Goal: Use online tool/utility: Utilize a website feature to perform a specific function

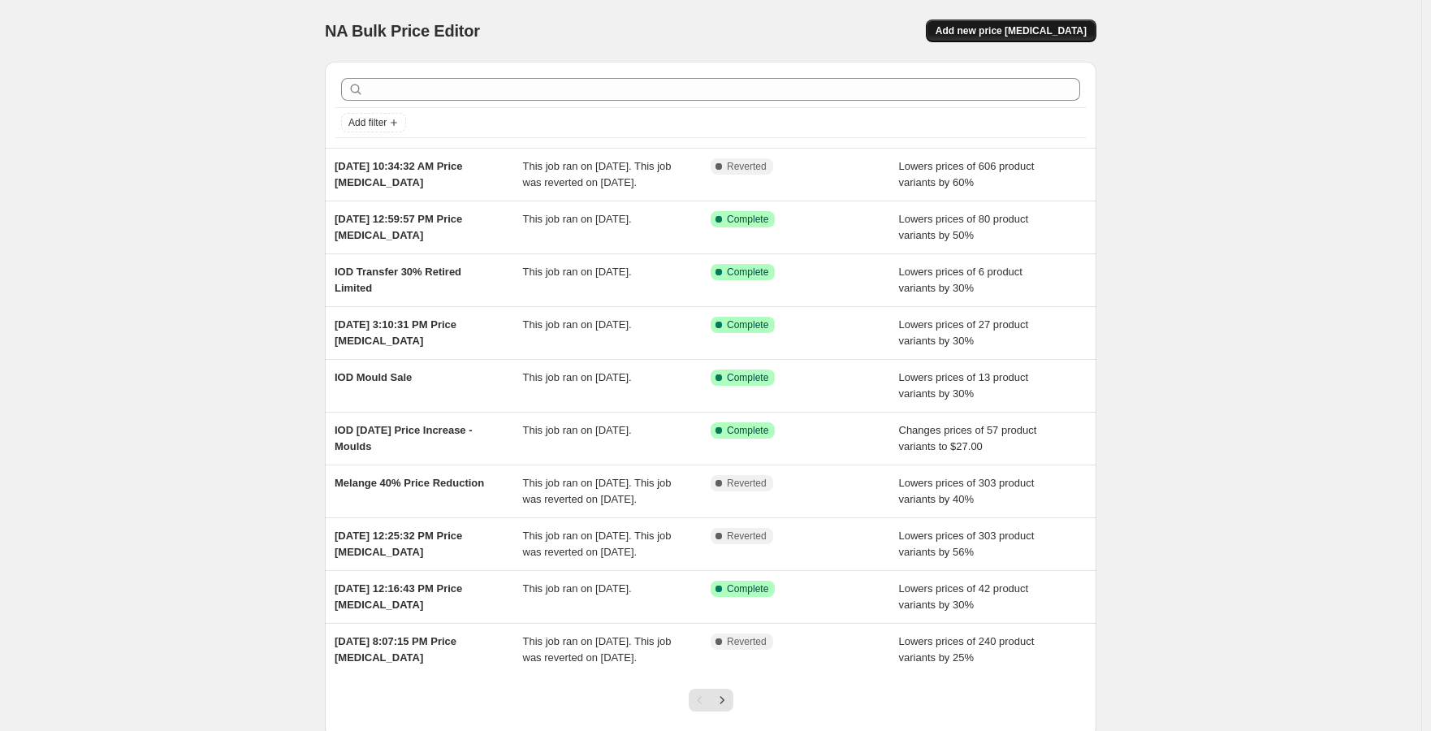
click at [1027, 36] on span "Add new price [MEDICAL_DATA]" at bounding box center [1010, 30] width 151 height 13
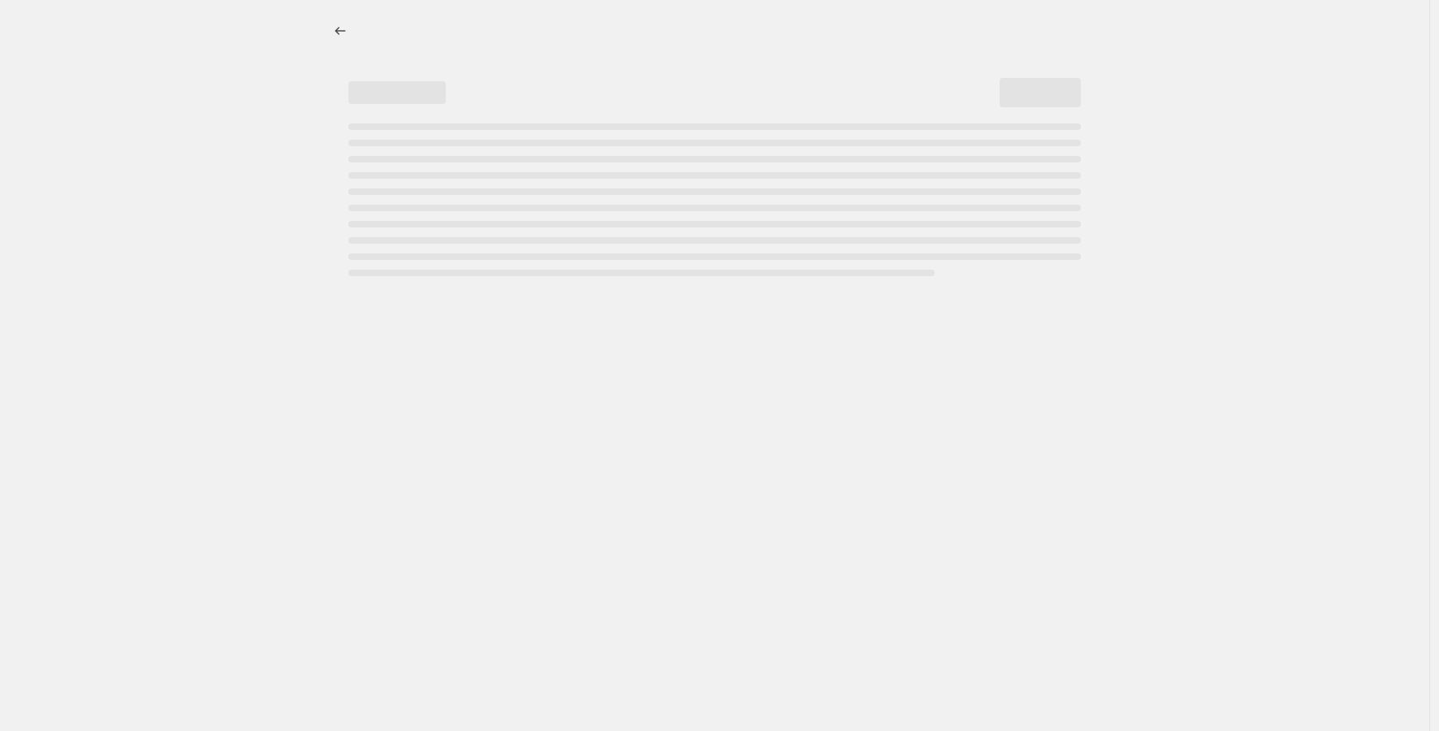
select select "percentage"
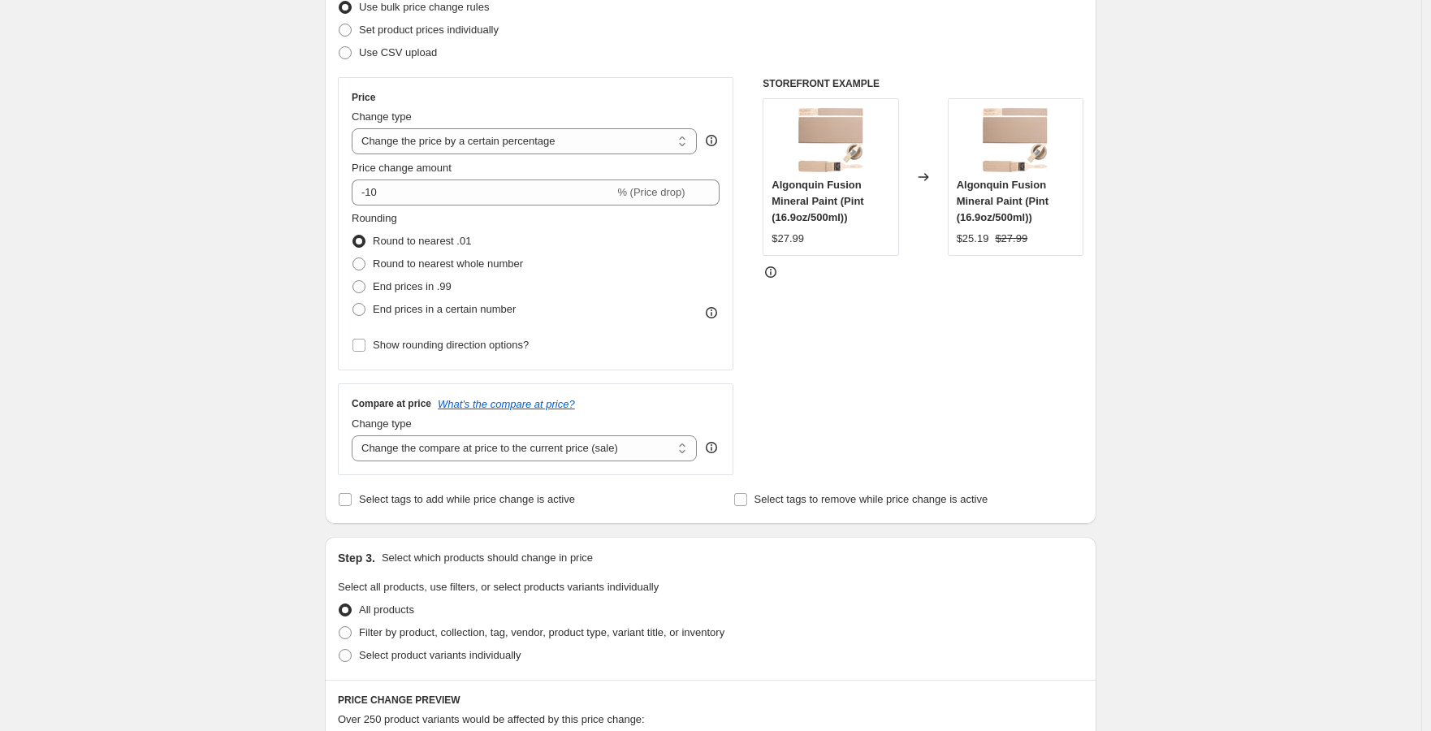
scroll to position [256, 0]
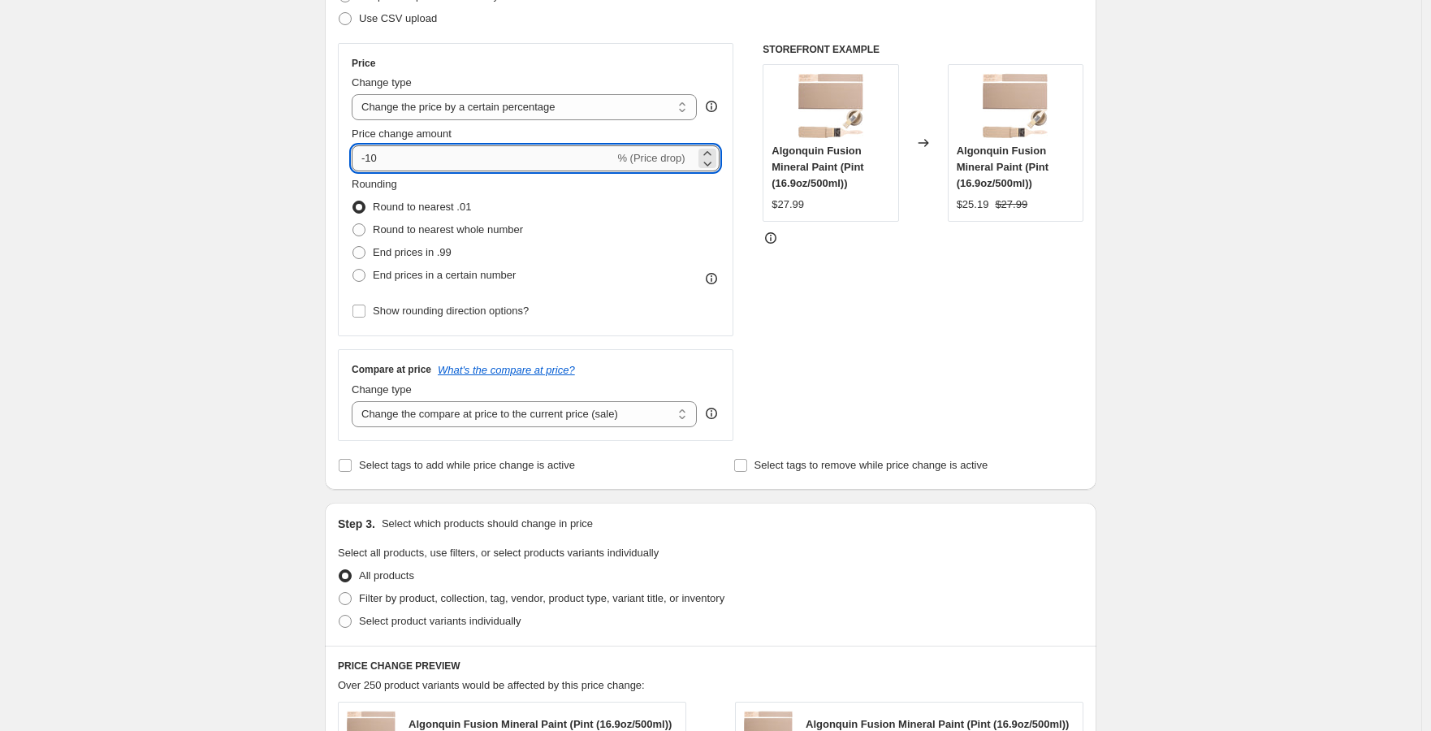
click at [464, 162] on input "-10" at bounding box center [483, 158] width 262 height 26
type input "-1"
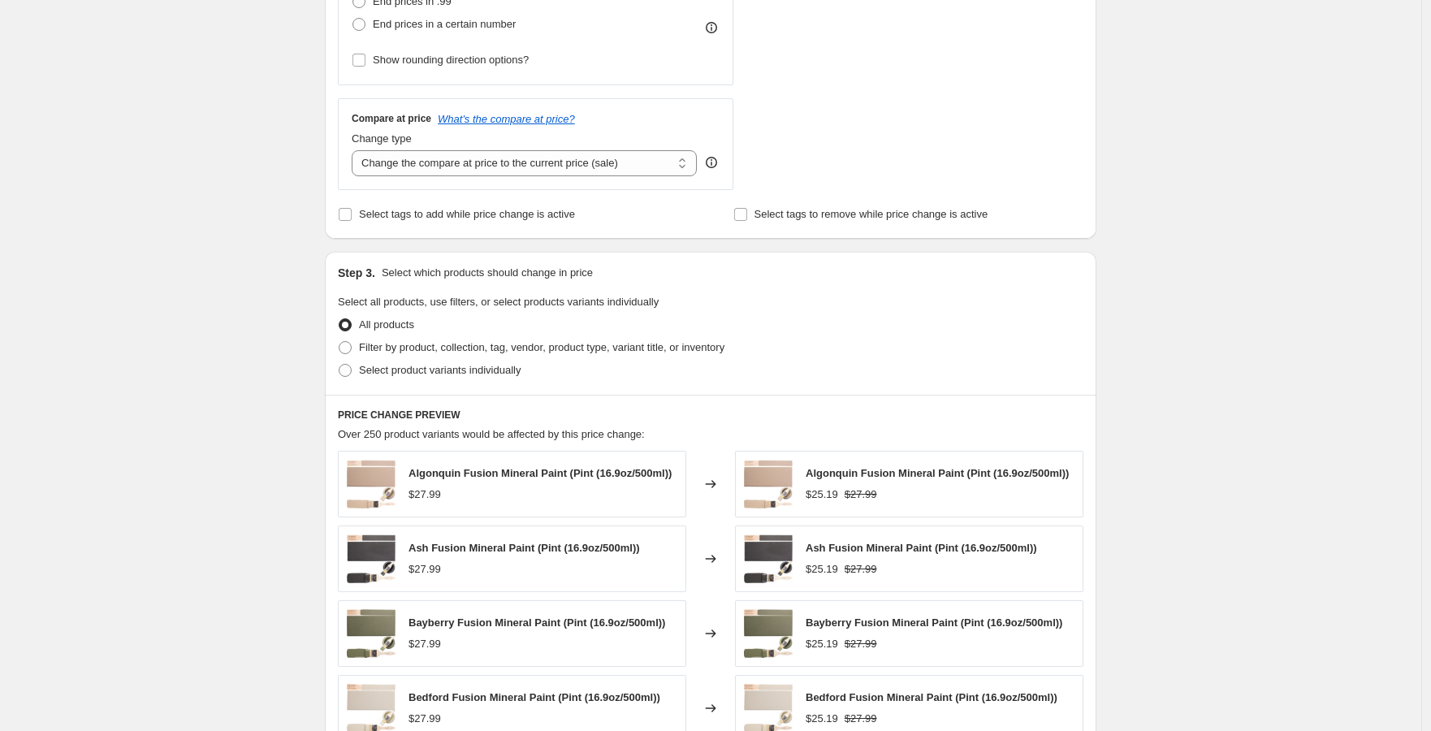
scroll to position [512, 0]
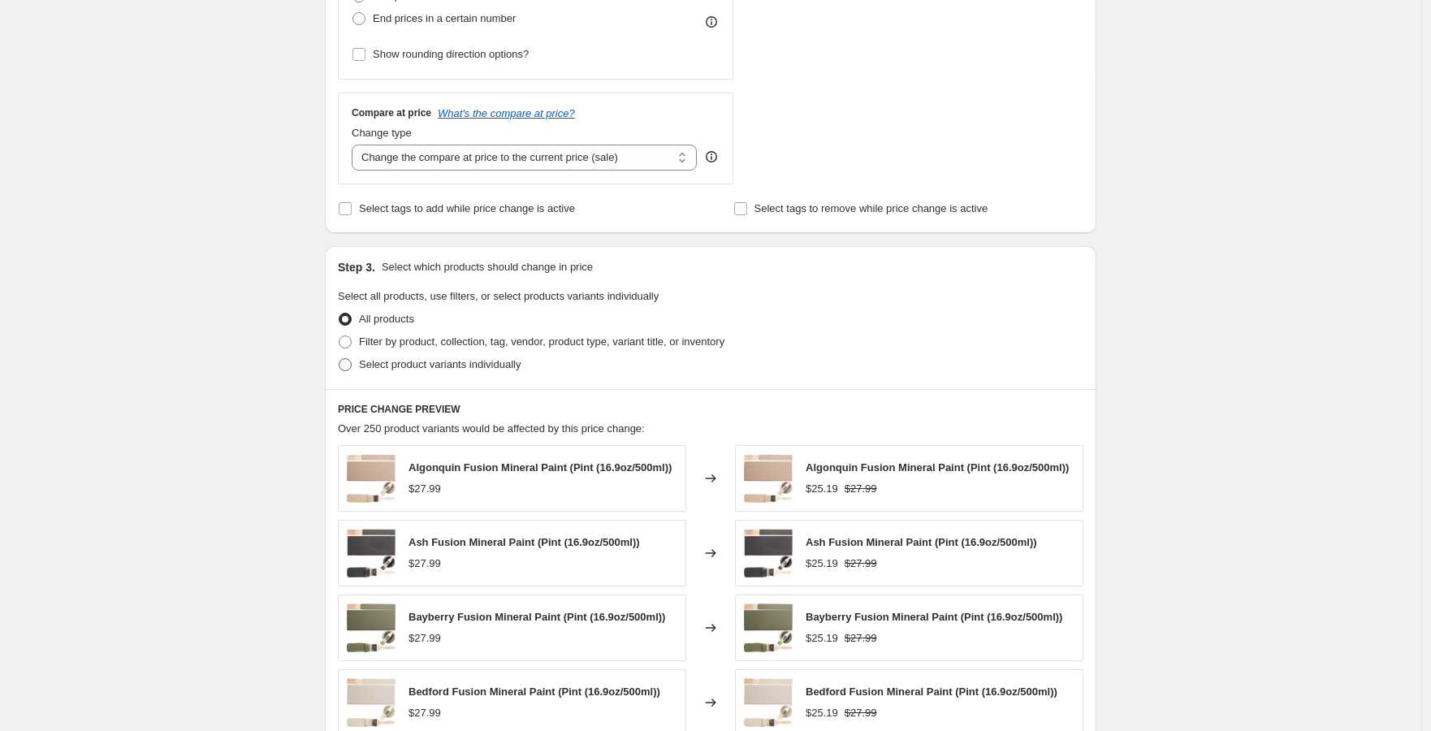
type input "-20"
click at [450, 362] on span "Select product variants individually" at bounding box center [440, 364] width 162 height 12
click at [339, 359] on input "Select product variants individually" at bounding box center [339, 358] width 1 height 1
radio input "true"
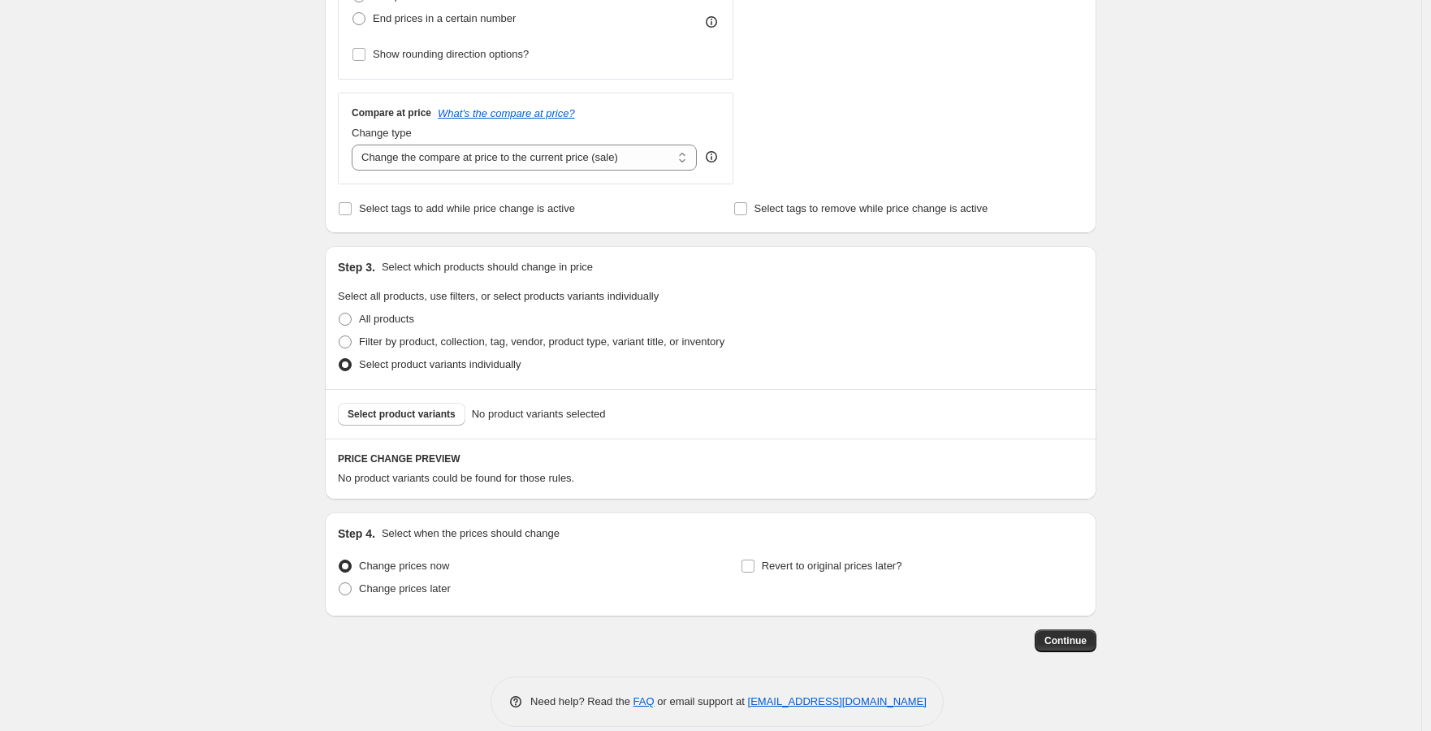
click at [406, 399] on div "Select product variants No product variants selected" at bounding box center [710, 414] width 771 height 50
click at [412, 416] on span "Select product variants" at bounding box center [402, 414] width 108 height 13
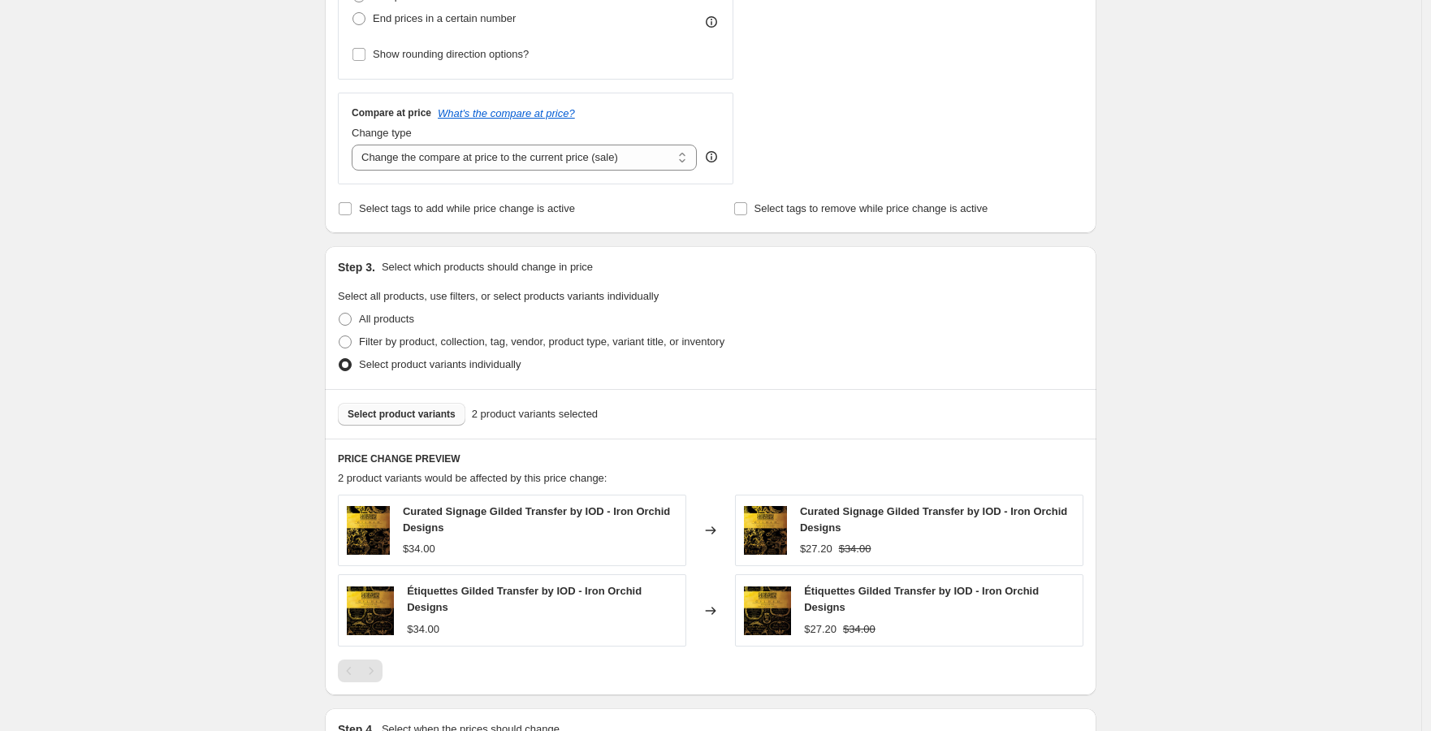
scroll to position [728, 0]
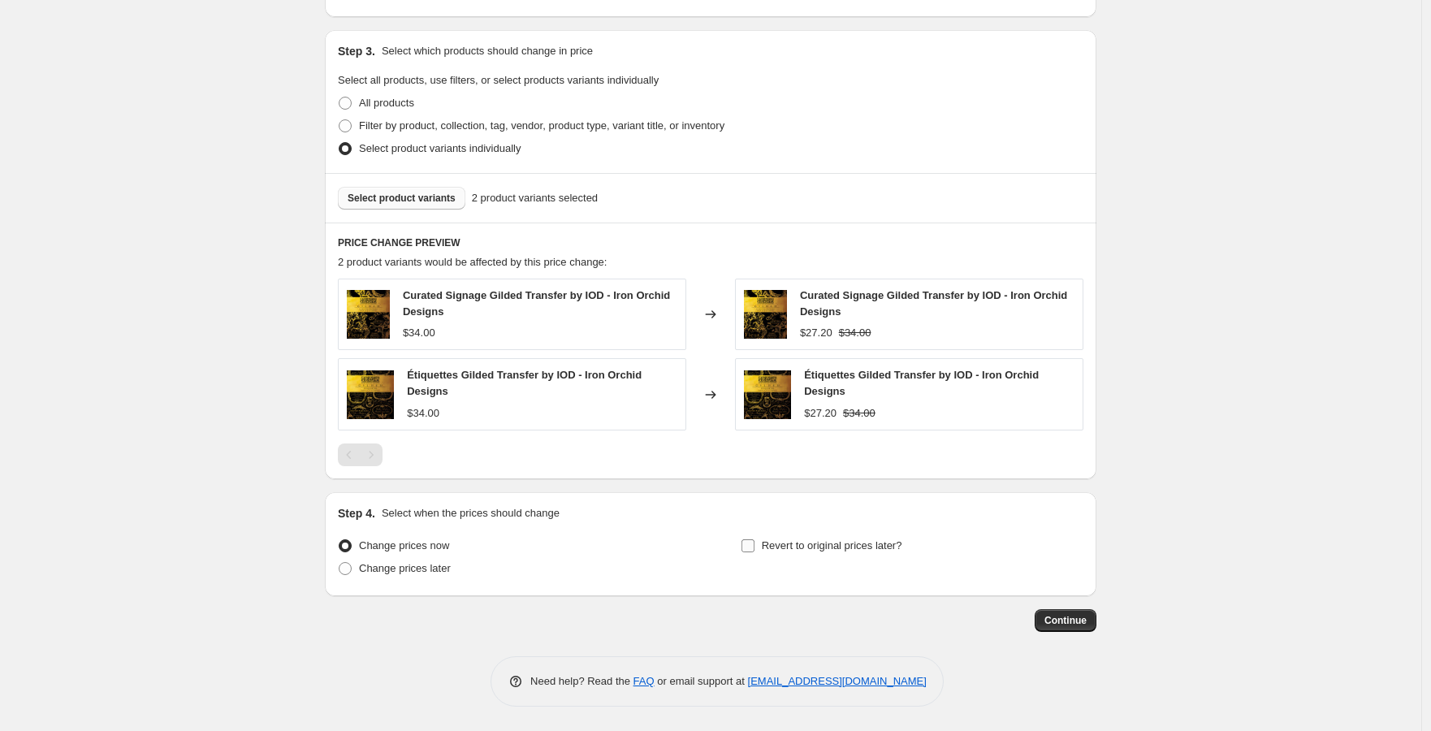
click at [780, 540] on span "Revert to original prices later?" at bounding box center [832, 545] width 140 height 12
click at [754, 540] on input "Revert to original prices later?" at bounding box center [747, 545] width 13 height 13
checkbox input "true"
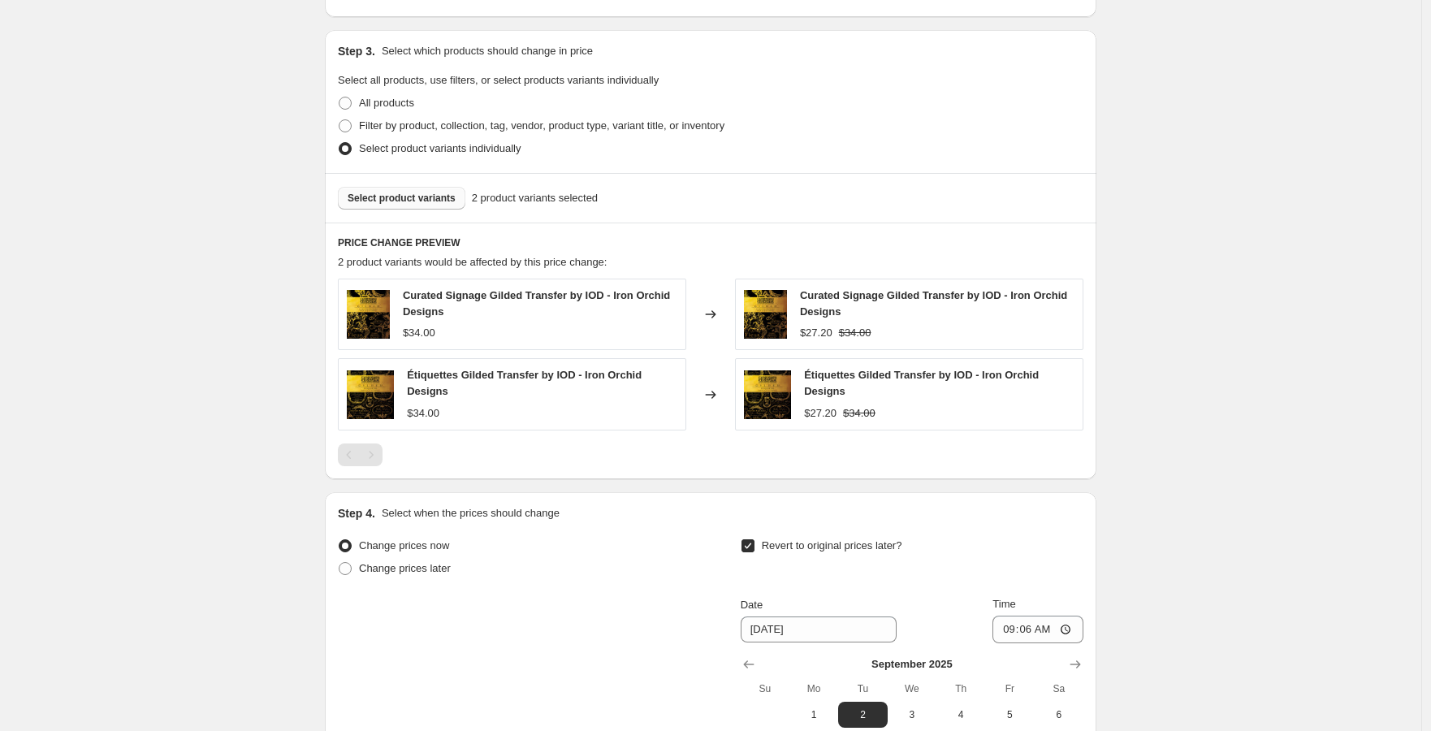
scroll to position [1007, 0]
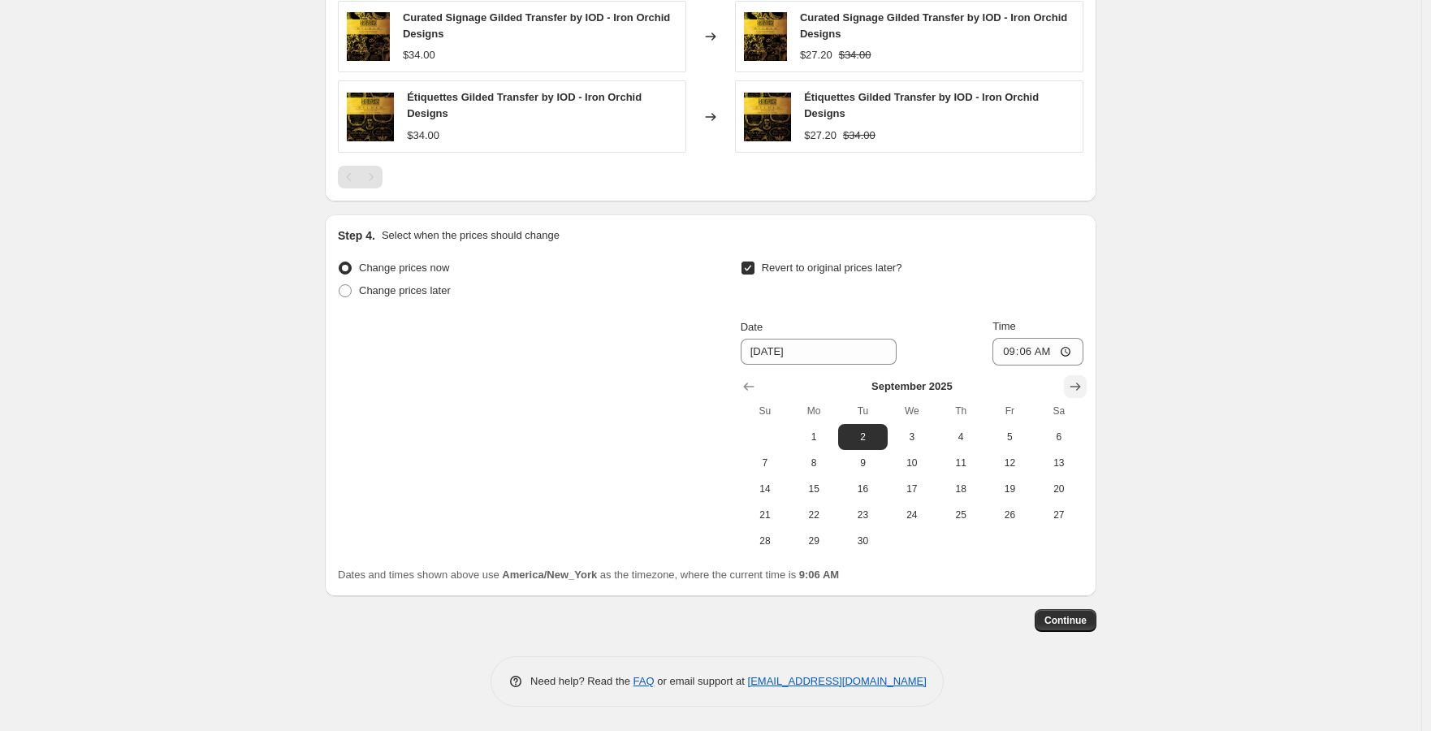
click at [1078, 382] on icon "Show next month, October 2025" at bounding box center [1075, 386] width 16 height 16
click at [751, 382] on icon "Show previous month, September 2025" at bounding box center [749, 386] width 16 height 16
click at [754, 395] on button "Show previous month, August 2025" at bounding box center [748, 386] width 23 height 23
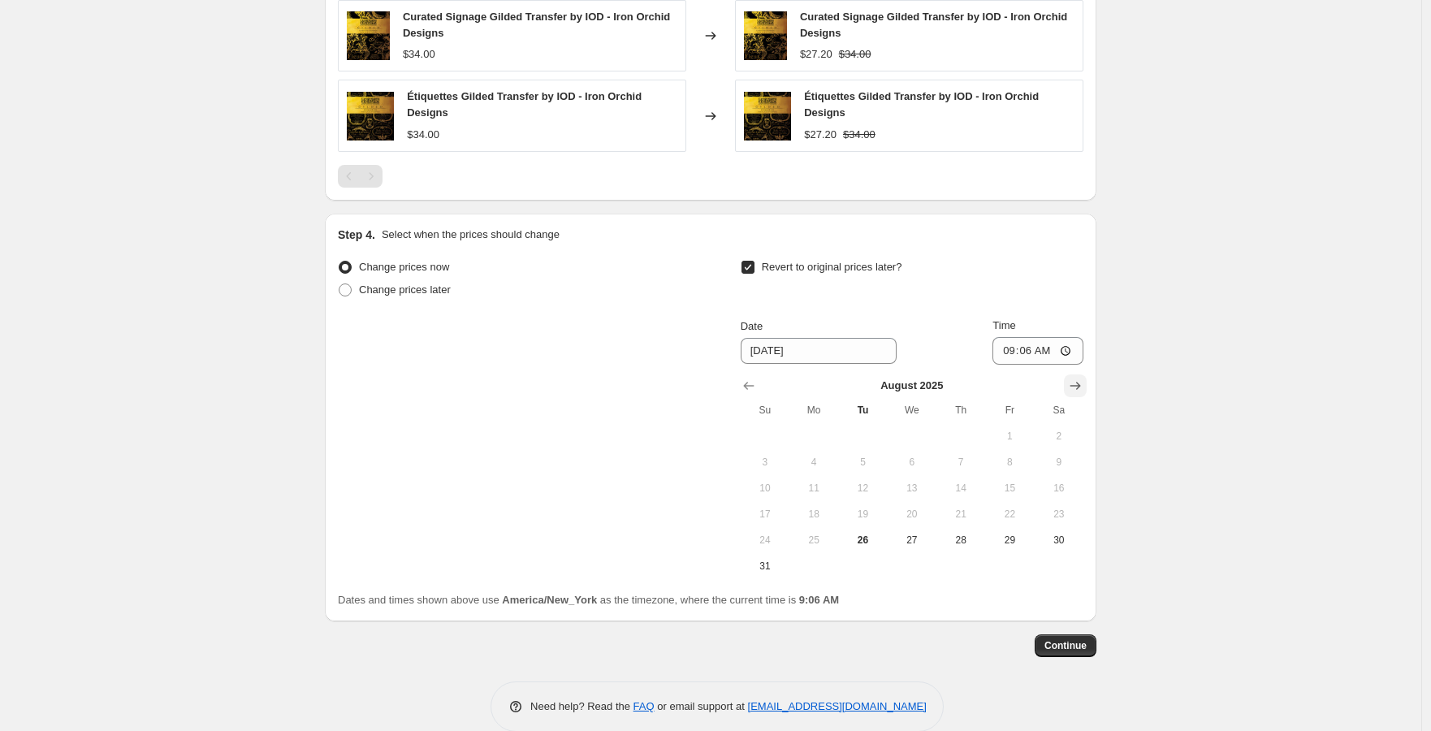
click at [1073, 391] on icon "Show next month, September 2025" at bounding box center [1075, 386] width 16 height 16
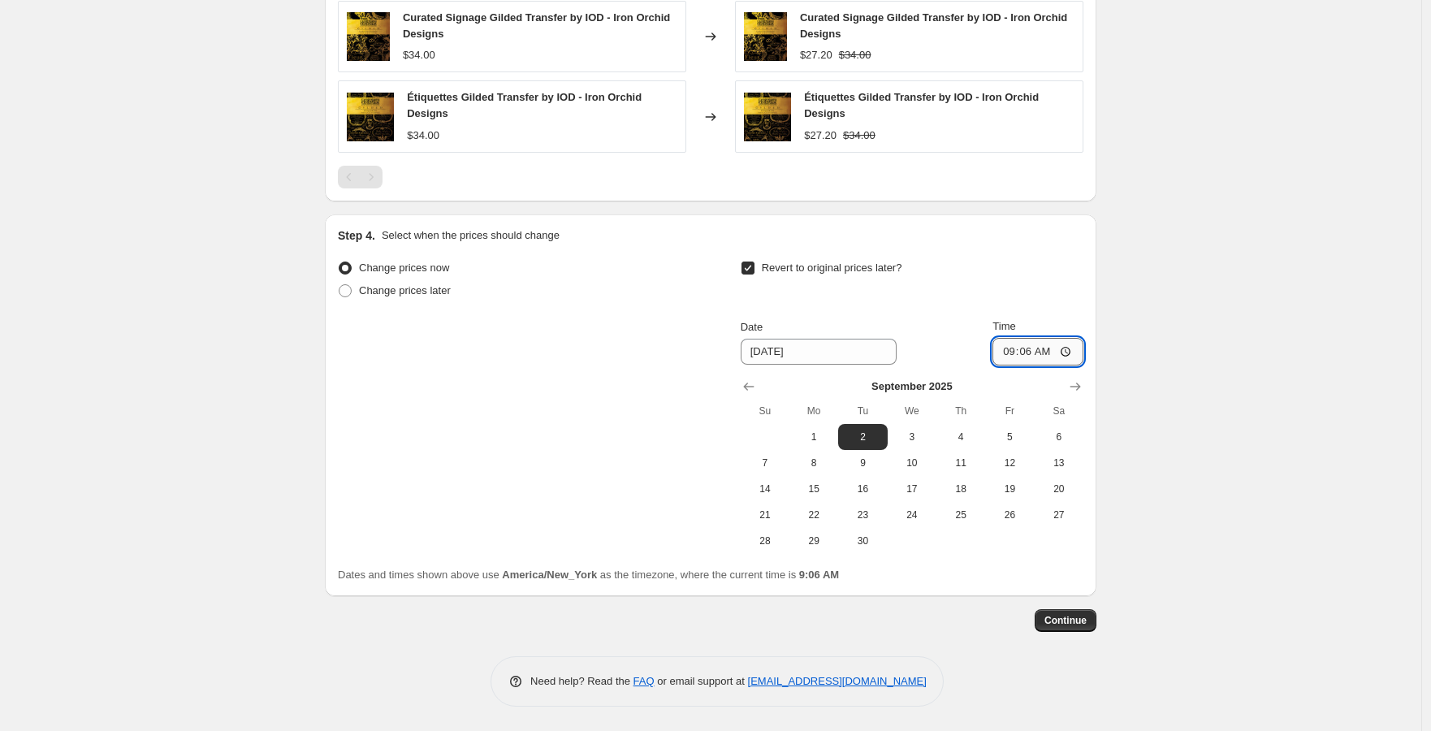
click at [1070, 352] on input "09:06" at bounding box center [1037, 352] width 91 height 28
type input "23:59"
click at [1078, 617] on span "Continue" at bounding box center [1065, 620] width 42 height 13
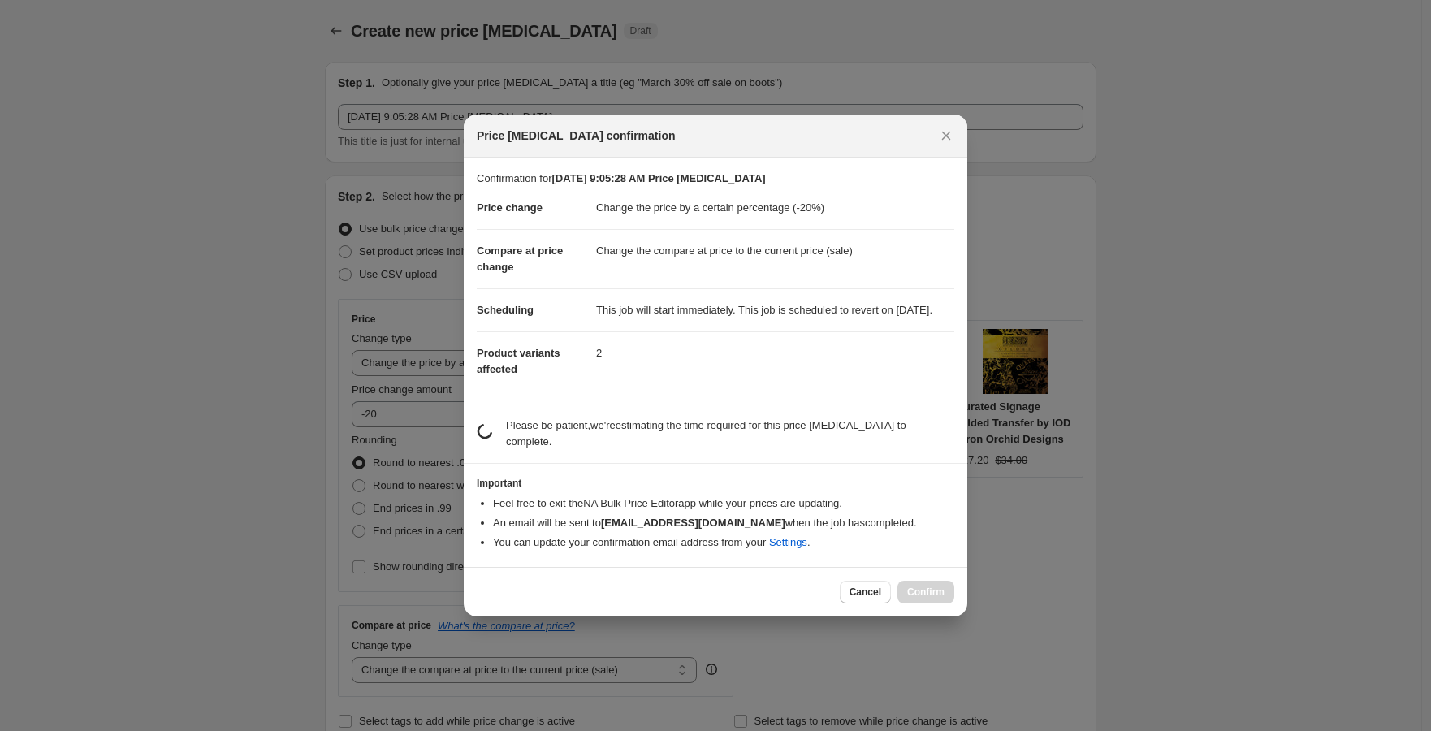
scroll to position [0, 0]
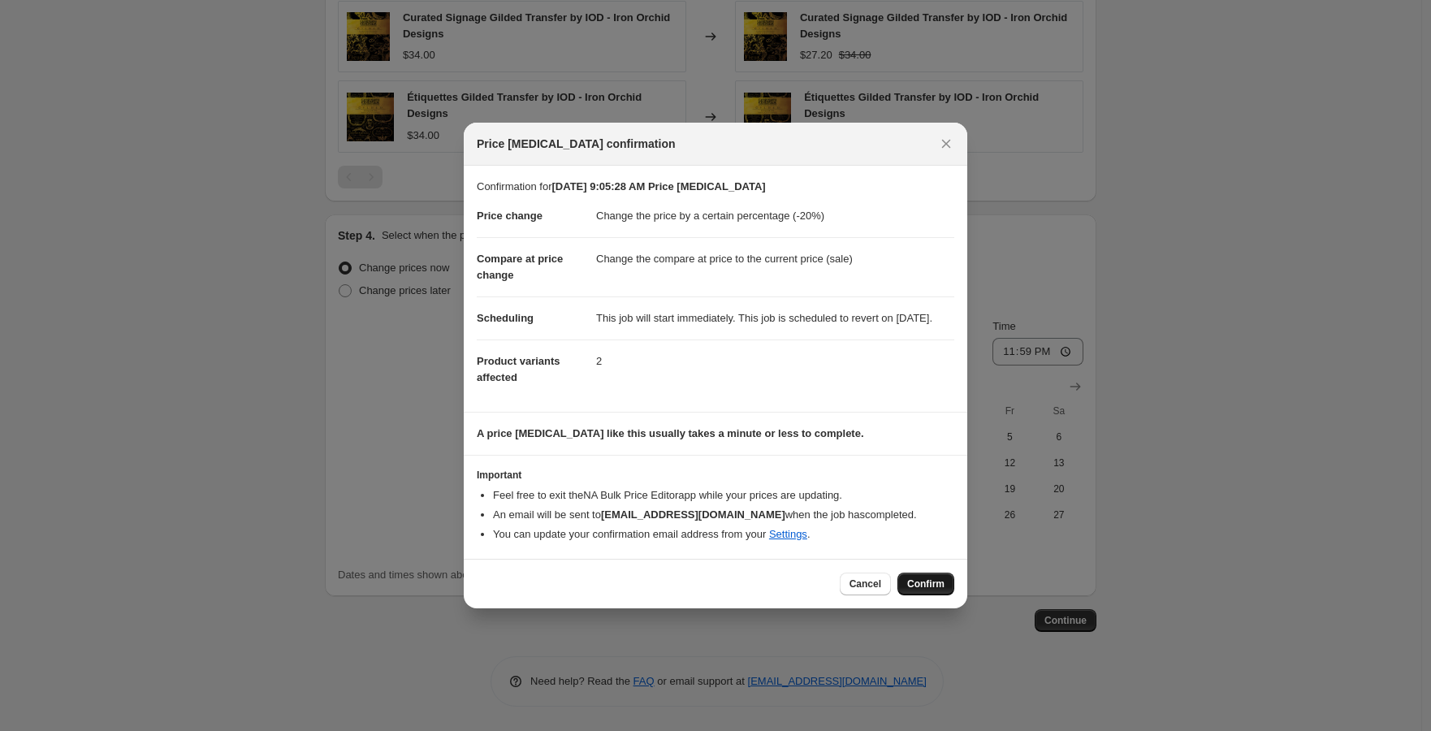
click at [926, 590] on span "Confirm" at bounding box center [925, 583] width 37 height 13
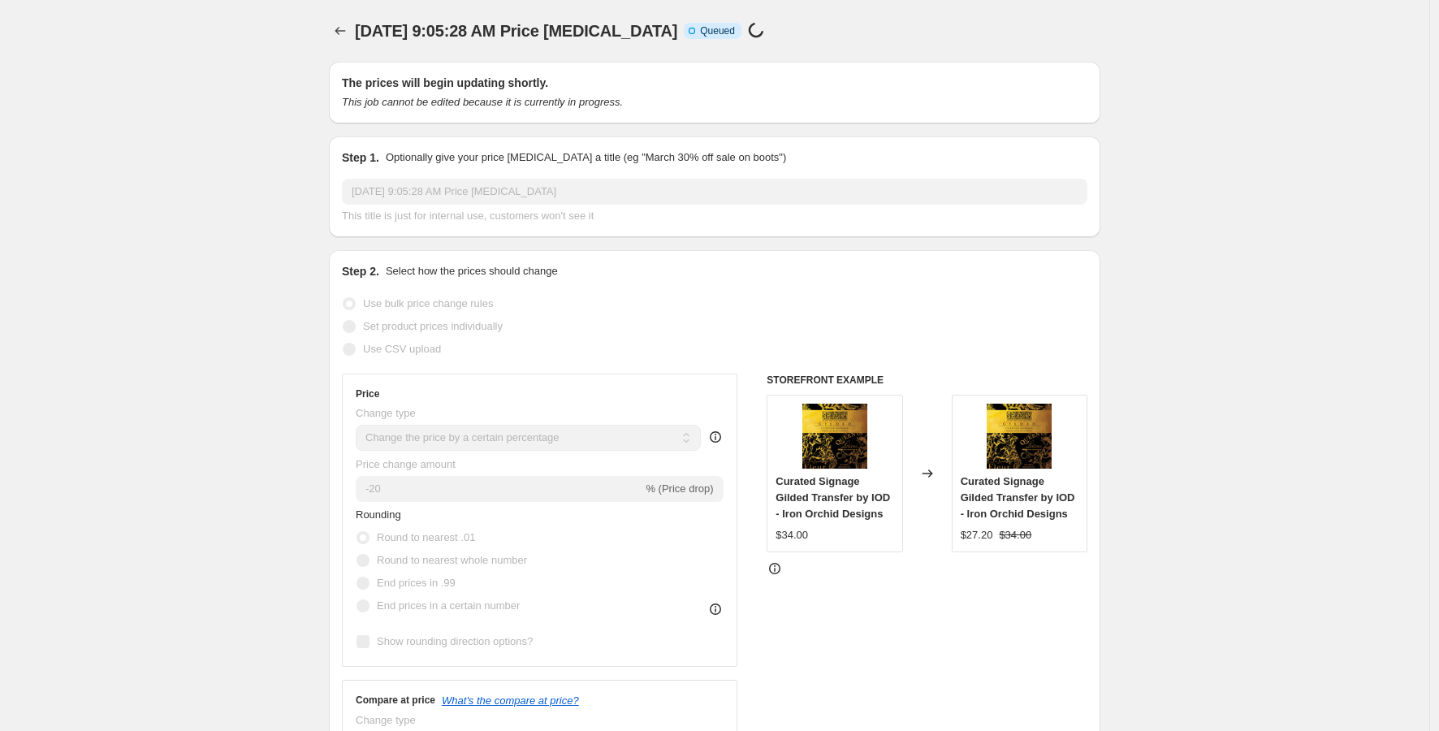
select select "percentage"
